Goal: Find specific page/section: Find specific page/section

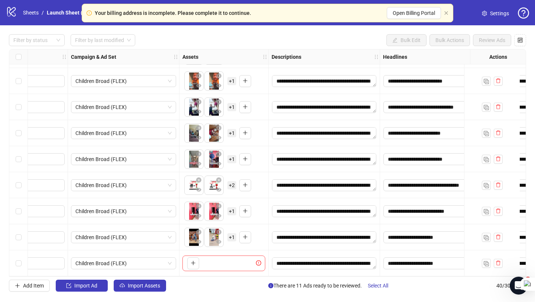
scroll to position [832, 173]
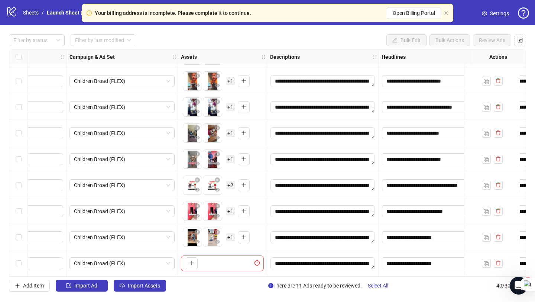
click at [26, 13] on link "Sheets" at bounding box center [31, 13] width 19 height 8
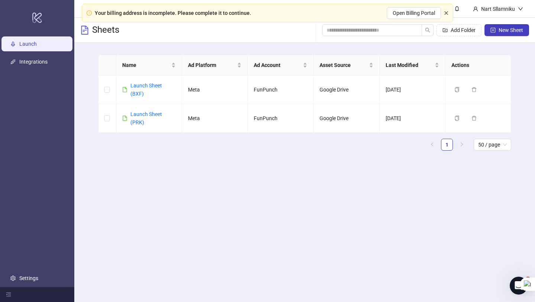
click at [446, 13] on icon "close" at bounding box center [446, 12] width 3 height 3
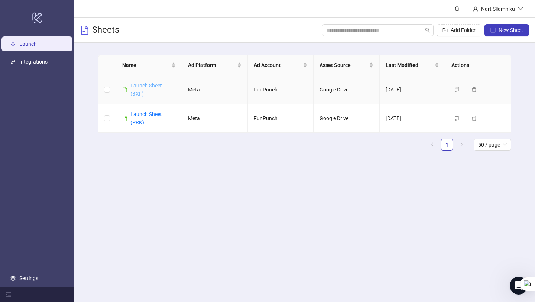
click at [150, 86] on link "Launch Sheet (BXF)" at bounding box center [146, 90] width 32 height 14
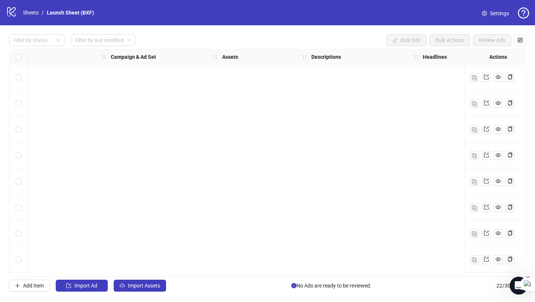
scroll to position [364, 132]
